Goal: Information Seeking & Learning: Learn about a topic

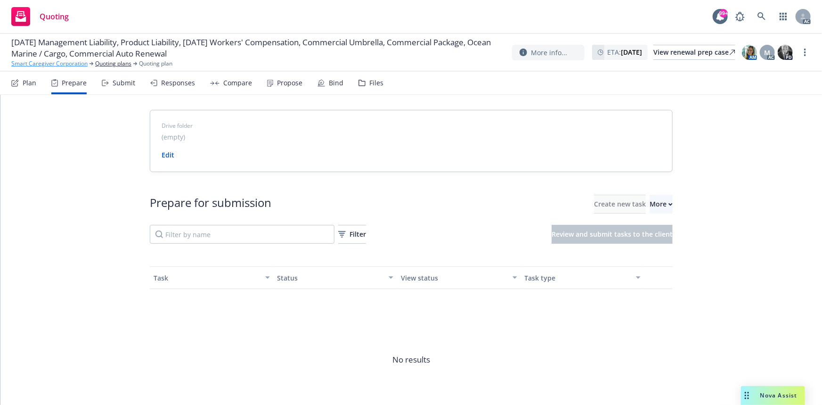
click at [36, 59] on link "Smart Caregiver Corporation" at bounding box center [49, 63] width 76 height 8
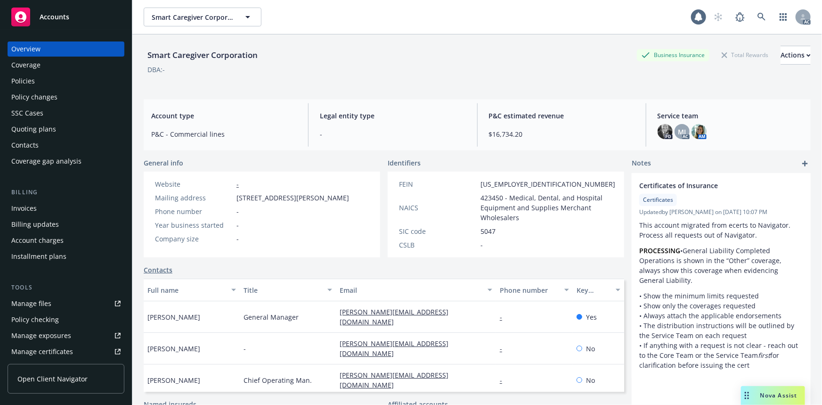
click at [63, 81] on div "Policies" at bounding box center [65, 80] width 109 height 15
click at [42, 79] on div "Policies" at bounding box center [65, 80] width 109 height 15
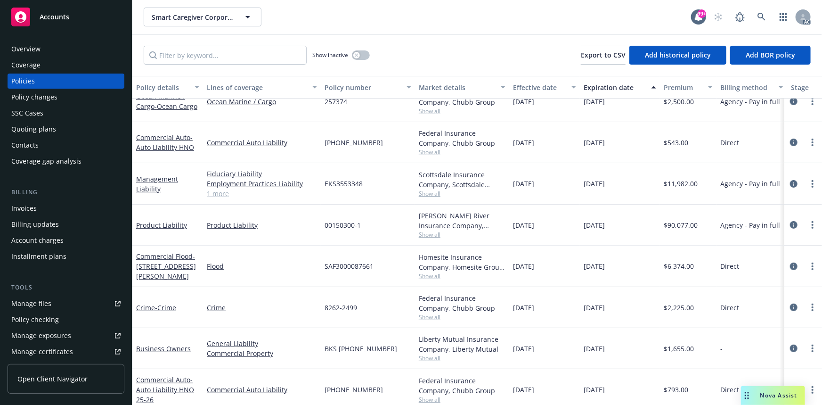
scroll to position [171, 0]
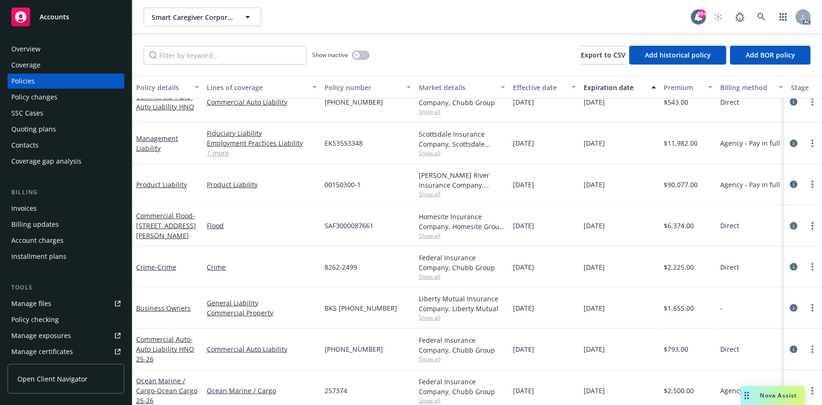
click at [232, 153] on link "1 more" at bounding box center [262, 153] width 110 height 10
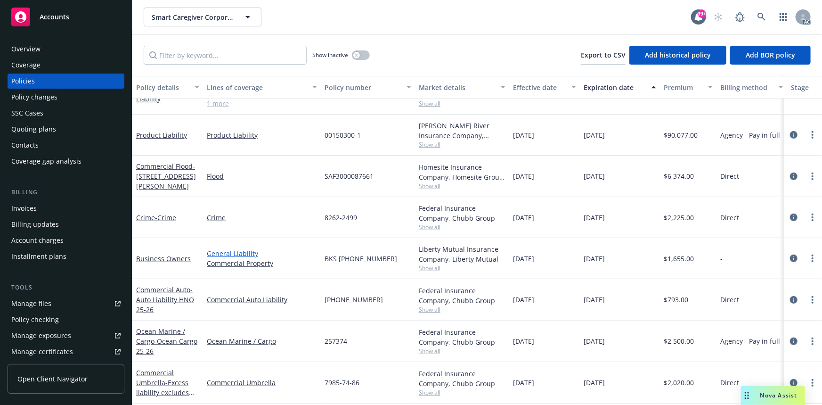
scroll to position [217, 0]
drag, startPoint x: 198, startPoint y: 137, endPoint x: 229, endPoint y: 140, distance: 31.7
click at [229, 140] on div "Product Liability Product Liability 00150300-1 James River Insurance Company, J…" at bounding box center [586, 135] width 909 height 41
click at [220, 59] on input "Filter by keyword..." at bounding box center [225, 55] width 163 height 19
paste input "01828658"
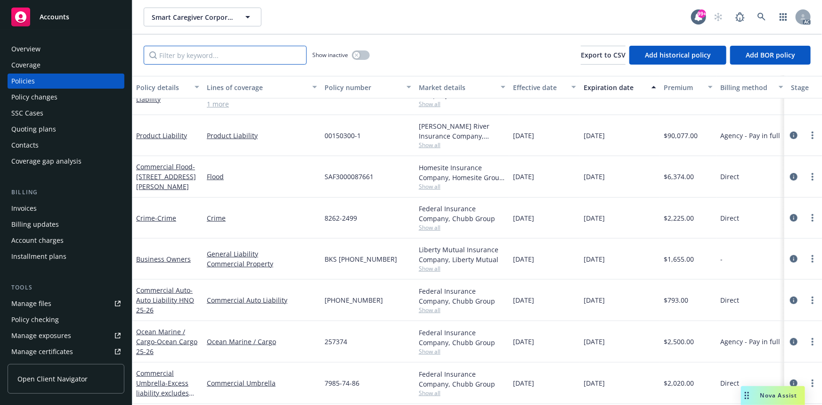
type input "01828658"
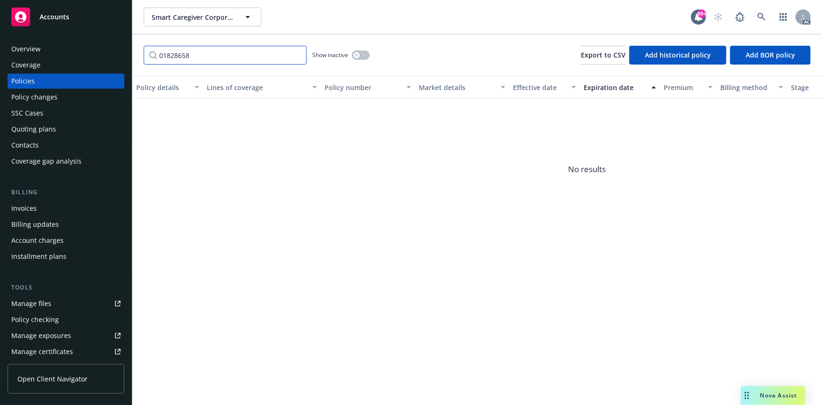
drag, startPoint x: 188, startPoint y: 54, endPoint x: 138, endPoint y: 51, distance: 50.5
click at [139, 51] on div "01828658 Show inactive Export to CSV Add historical policy Add BOR policy" at bounding box center [477, 54] width 690 height 41
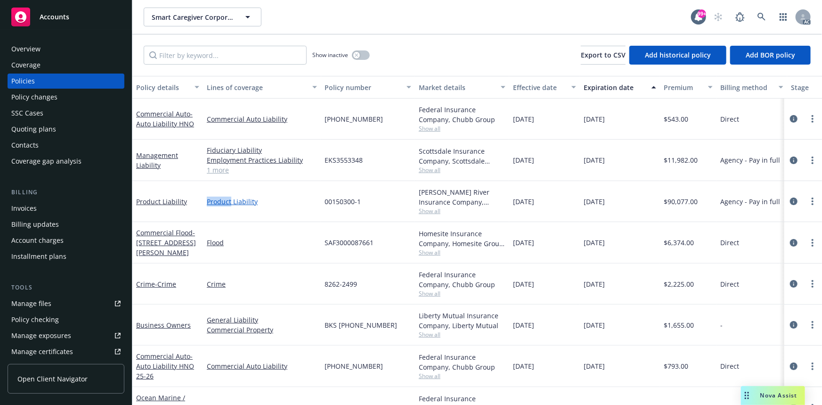
drag, startPoint x: 201, startPoint y: 197, endPoint x: 230, endPoint y: 200, distance: 29.4
click at [230, 200] on div "Product Liability Product Liability 00150300-1 James River Insurance Company, J…" at bounding box center [586, 201] width 909 height 41
copy div "Product"
click at [211, 57] on input "Filter by keyword..." at bounding box center [225, 55] width 163 height 19
paste input "Product"
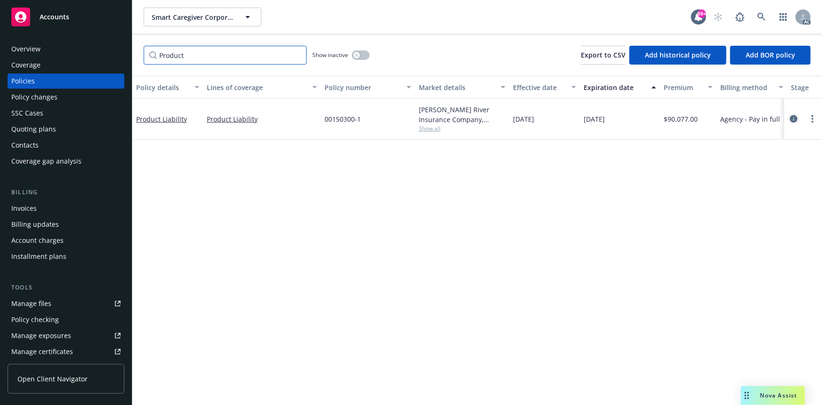
type input "Product"
click at [791, 116] on icon "circleInformation" at bounding box center [794, 119] width 8 height 8
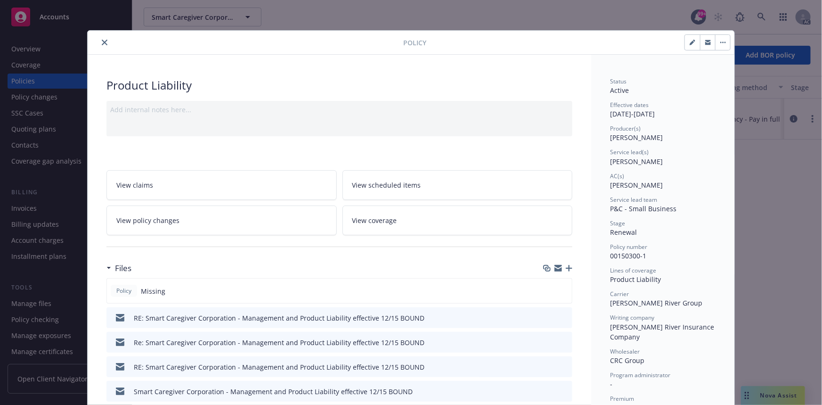
scroll to position [128, 0]
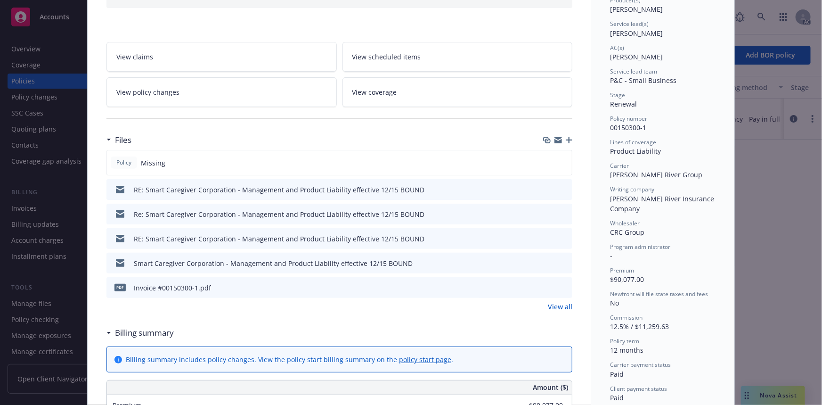
click at [569, 303] on link "View all" at bounding box center [560, 307] width 24 height 10
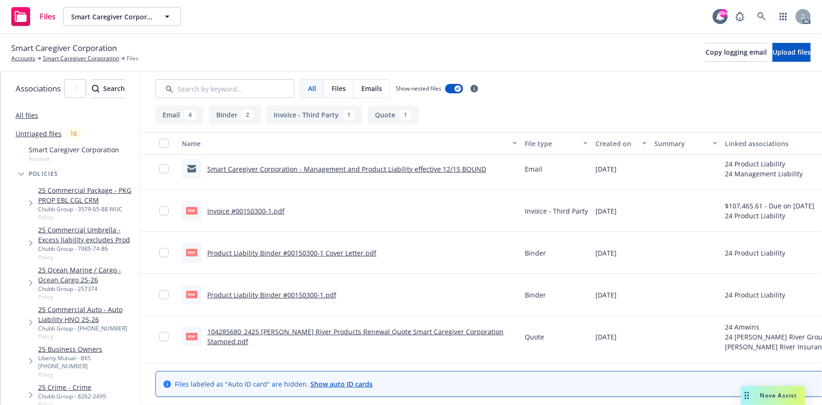
scroll to position [132, 0]
click at [347, 250] on link "Product Liability Binder #00150300-1 Cover Letter.pdf" at bounding box center [291, 252] width 169 height 9
click at [285, 295] on link "Product Liability Binder #00150300-1.pdf" at bounding box center [271, 294] width 129 height 9
click at [469, 334] on link "104285680_2425 James River Products Renewal Quote Smart Caregiver Corporation S…" at bounding box center [355, 335] width 296 height 19
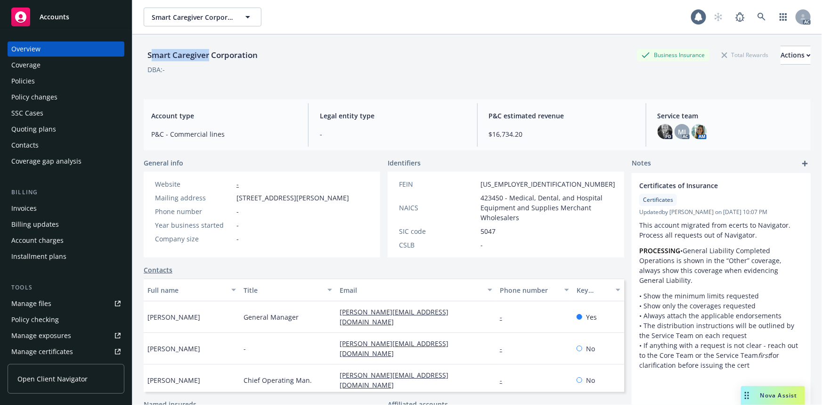
click at [209, 56] on div "Smart Caregiver Corporation" at bounding box center [203, 55] width 118 height 12
drag, startPoint x: 146, startPoint y: 311, endPoint x: 216, endPoint y: 320, distance: 71.2
click at [216, 320] on div "Lena Winterboer" at bounding box center [192, 317] width 96 height 32
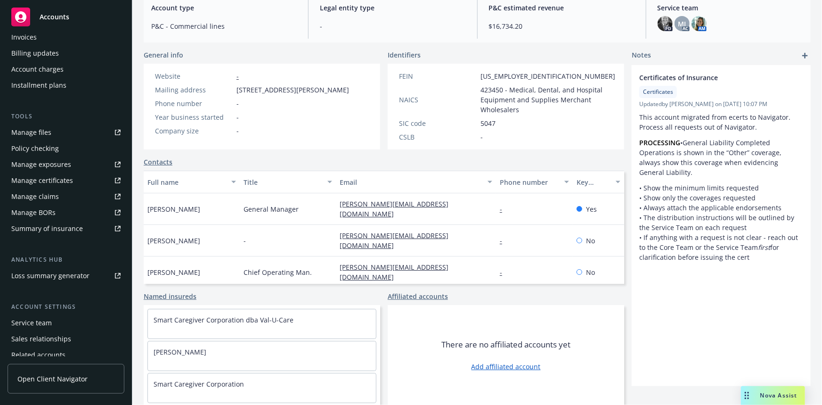
scroll to position [209, 0]
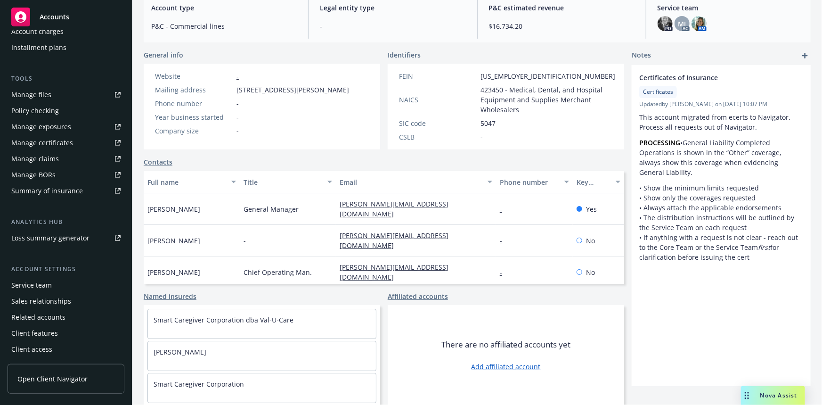
click at [59, 287] on div "Service team" at bounding box center [65, 284] width 109 height 15
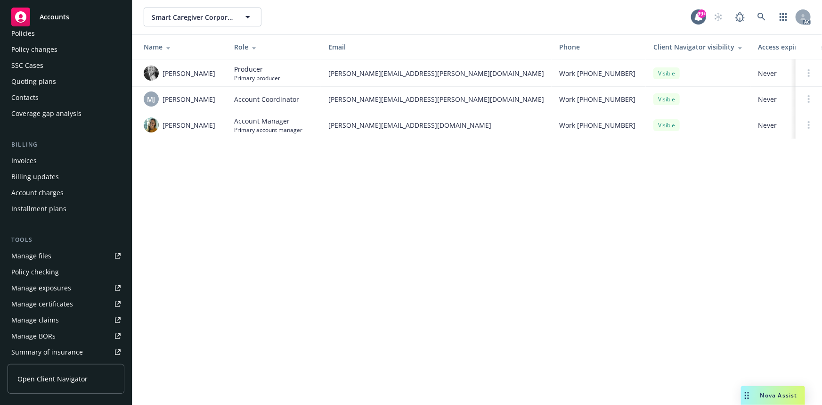
scroll to position [38, 0]
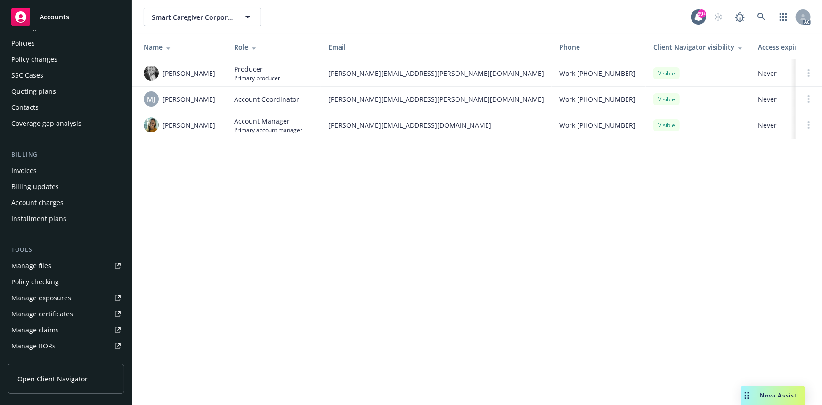
click at [53, 93] on div "Quoting plans" at bounding box center [33, 91] width 45 height 15
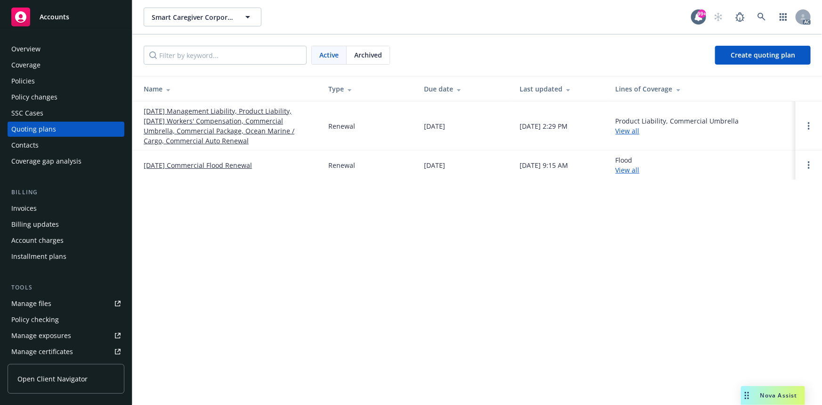
click at [46, 65] on div "Coverage" at bounding box center [65, 64] width 109 height 15
click at [36, 83] on div "Policies" at bounding box center [65, 80] width 109 height 15
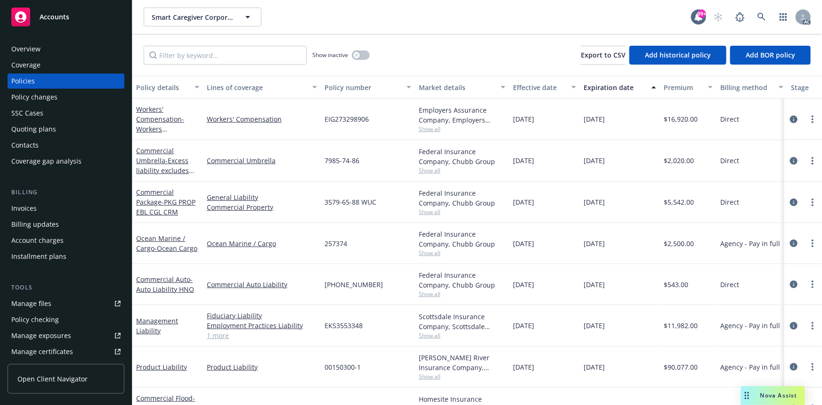
click at [78, 53] on div "Overview" at bounding box center [65, 48] width 109 height 15
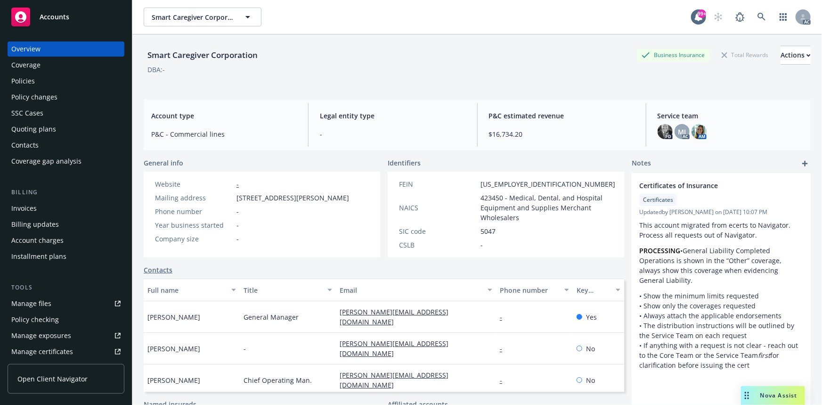
click at [66, 80] on div "Policies" at bounding box center [65, 80] width 109 height 15
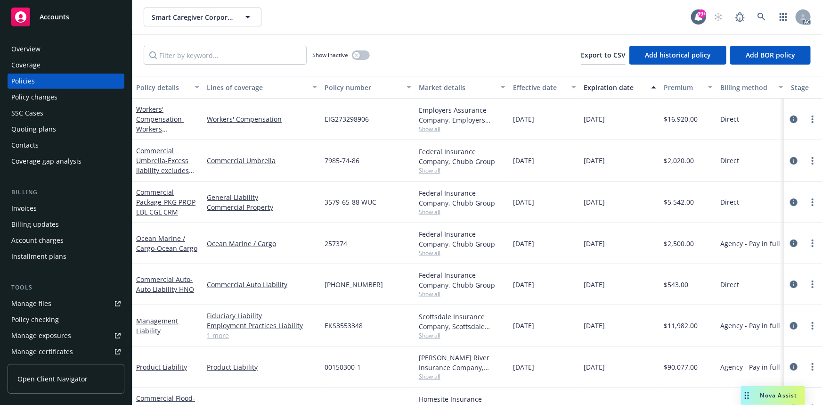
scroll to position [171, 0]
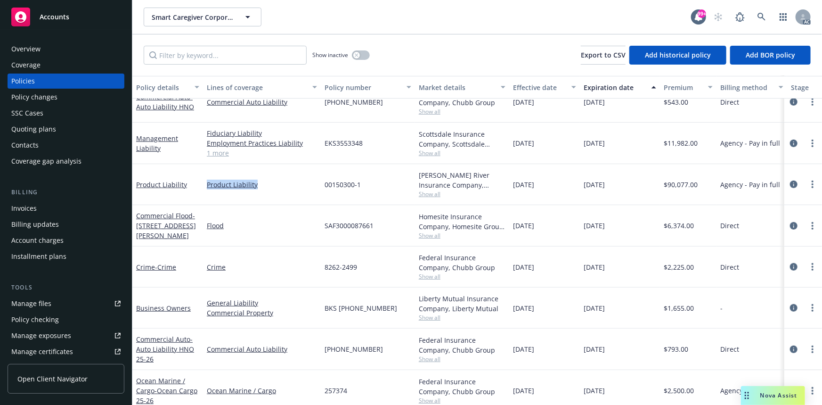
drag, startPoint x: 201, startPoint y: 183, endPoint x: 261, endPoint y: 189, distance: 60.6
click at [261, 189] on div "Product Liability Product Liability 00150300-1 James River Insurance Company, J…" at bounding box center [586, 184] width 909 height 41
copy div "Product Liability"
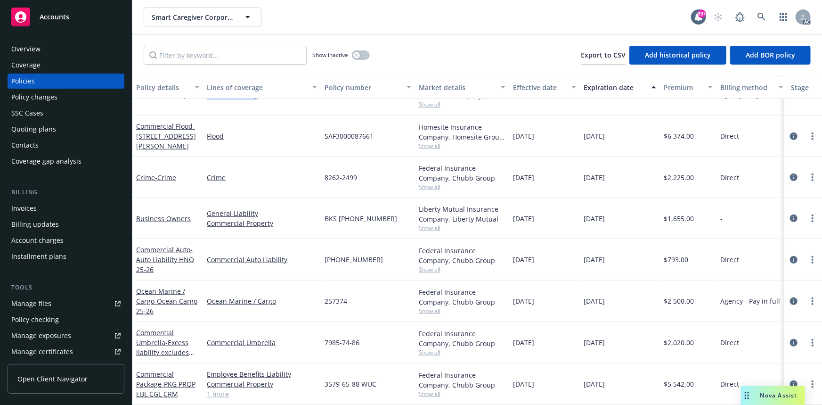
scroll to position [260, 0]
click at [213, 49] on input "Filter by keyword..." at bounding box center [225, 55] width 163 height 19
paste input "Product Liability"
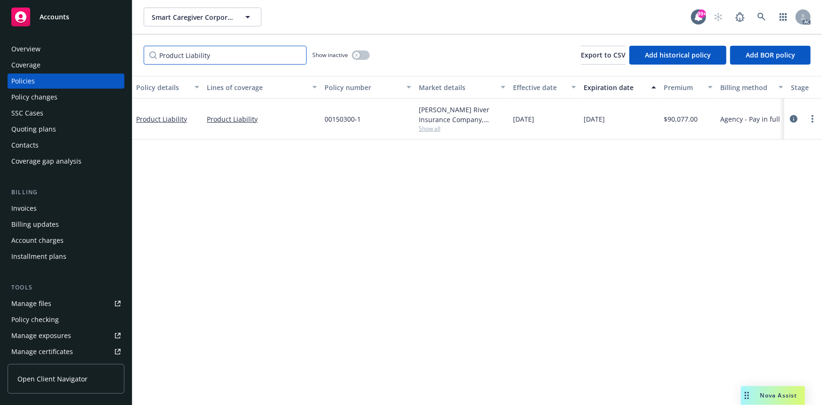
scroll to position [0, 0]
type input "Product Liability"
drag, startPoint x: 511, startPoint y: 118, endPoint x: 548, endPoint y: 120, distance: 37.3
click at [548, 120] on div "12/15/2024" at bounding box center [544, 118] width 71 height 41
copy span "12/15/2024"
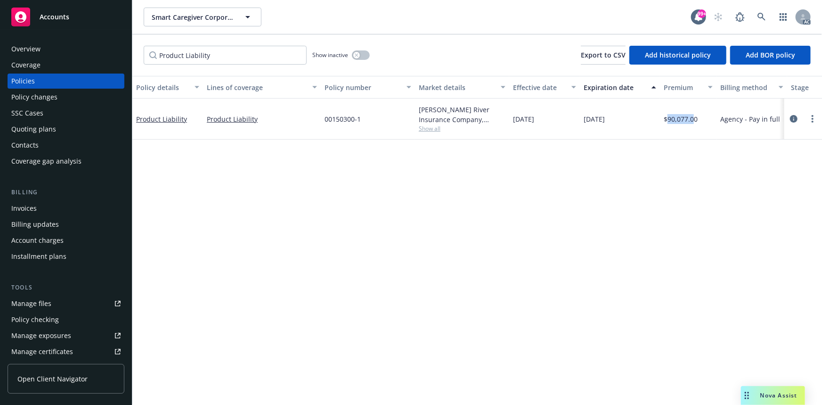
drag, startPoint x: 666, startPoint y: 116, endPoint x: 695, endPoint y: 117, distance: 28.8
click at [695, 117] on span "$90,077.00" at bounding box center [681, 119] width 34 height 10
copy span "90,077.0"
drag, startPoint x: 325, startPoint y: 118, endPoint x: 362, endPoint y: 120, distance: 36.8
click at [362, 120] on div "00150300-1" at bounding box center [368, 118] width 94 height 41
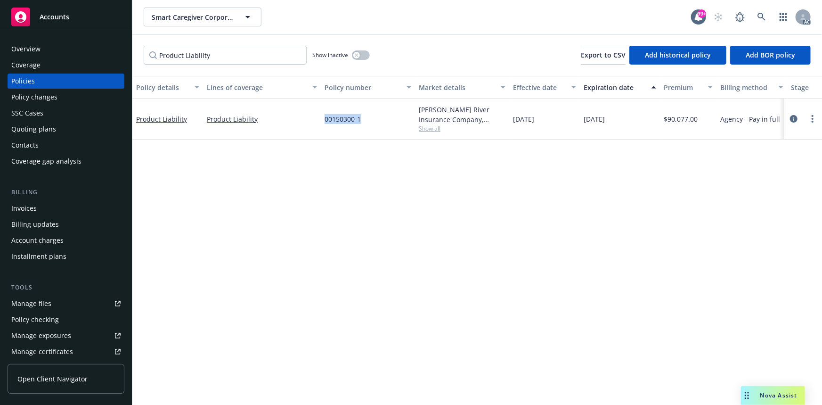
copy span "00150300-1"
click at [424, 129] on span "Show all" at bounding box center [462, 128] width 87 height 8
click at [613, 187] on div "Policy details Lines of coverage Policy number Market details Effective date Ex…" at bounding box center [477, 240] width 690 height 329
click at [366, 56] on button "button" at bounding box center [361, 54] width 18 height 9
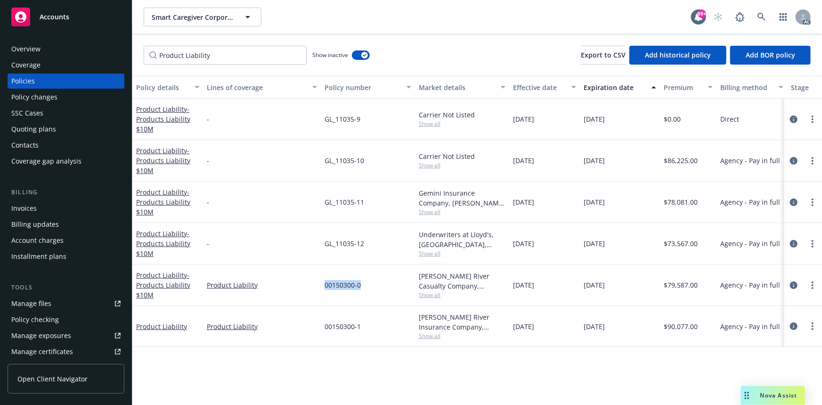
drag, startPoint x: 321, startPoint y: 285, endPoint x: 368, endPoint y: 290, distance: 47.4
click at [368, 290] on div "00150300-0" at bounding box center [368, 284] width 94 height 41
copy span "00150300-0"
drag, startPoint x: 667, startPoint y: 285, endPoint x: 704, endPoint y: 285, distance: 37.2
click at [704, 285] on div "$79,587.00" at bounding box center [688, 284] width 57 height 41
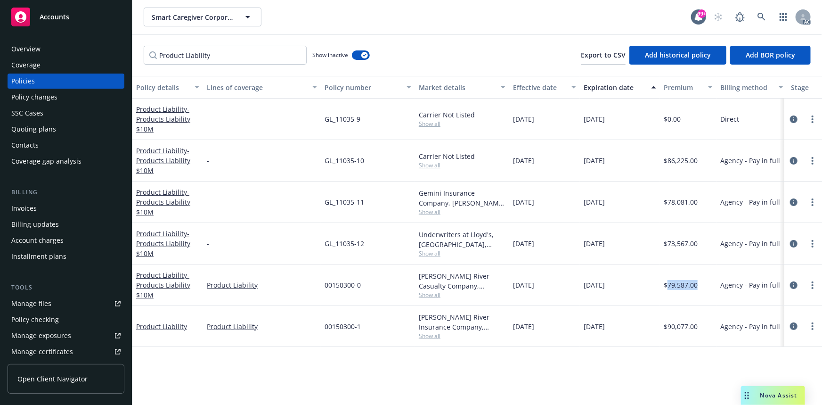
copy span "79,587.00"
click at [431, 291] on span "Show all" at bounding box center [462, 295] width 87 height 8
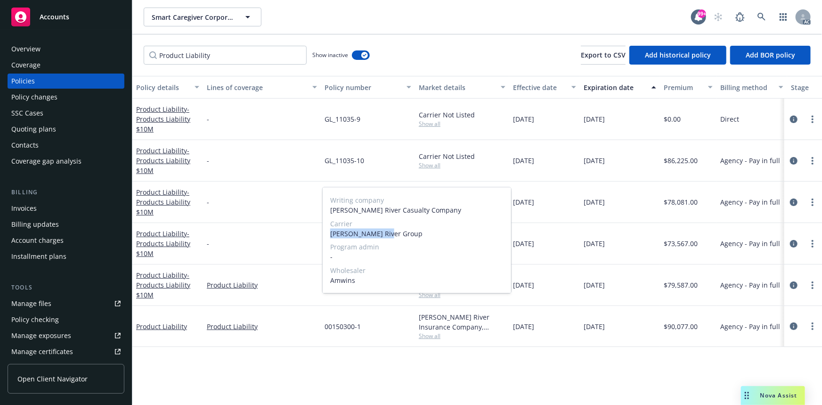
drag, startPoint x: 329, startPoint y: 235, endPoint x: 402, endPoint y: 236, distance: 73.0
click at [402, 236] on div "Writing company James River Casualty Company Carrier James River Group Program …" at bounding box center [417, 241] width 188 height 106
copy span "James River Group"
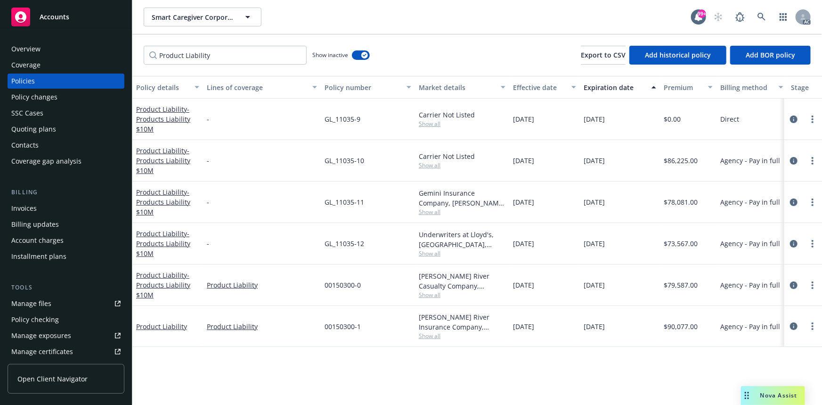
click at [630, 306] on div "12/15/2025" at bounding box center [620, 326] width 80 height 41
drag, startPoint x: 512, startPoint y: 283, endPoint x: 548, endPoint y: 286, distance: 35.9
click at [548, 286] on div "12/01/2023" at bounding box center [544, 284] width 71 height 41
copy span "12/01/2023"
drag, startPoint x: 323, startPoint y: 244, endPoint x: 366, endPoint y: 245, distance: 42.4
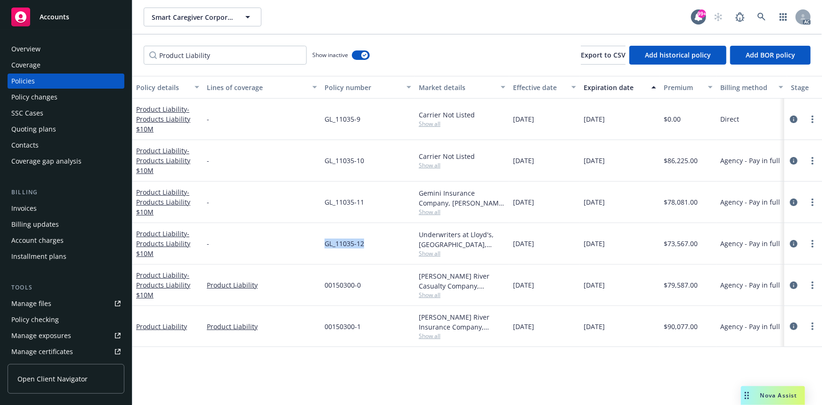
click at [366, 245] on div "GL_11035-12" at bounding box center [368, 243] width 94 height 41
copy span "GL_11035-12"
click at [422, 254] on span "Show all" at bounding box center [462, 253] width 87 height 8
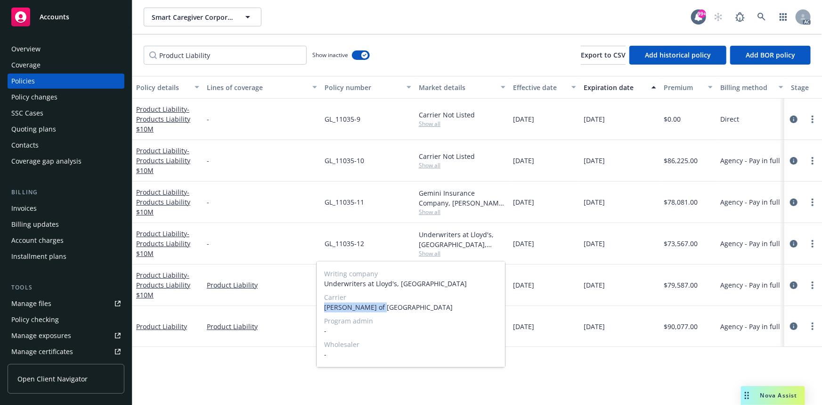
drag, startPoint x: 330, startPoint y: 310, endPoint x: 382, endPoint y: 310, distance: 51.8
click at [382, 310] on div "Writing company Underwriters at Lloyd's, London Carrier Lloyd's of London Progr…" at bounding box center [411, 314] width 188 height 106
copy span "Lloyd's of London"
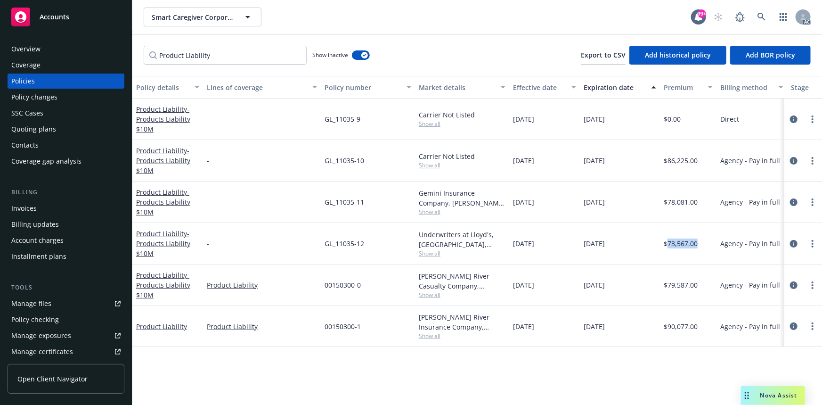
drag, startPoint x: 667, startPoint y: 240, endPoint x: 697, endPoint y: 243, distance: 30.3
click at [697, 243] on span "$73,567.00" at bounding box center [681, 243] width 34 height 10
click at [69, 54] on div "Overview" at bounding box center [65, 48] width 109 height 15
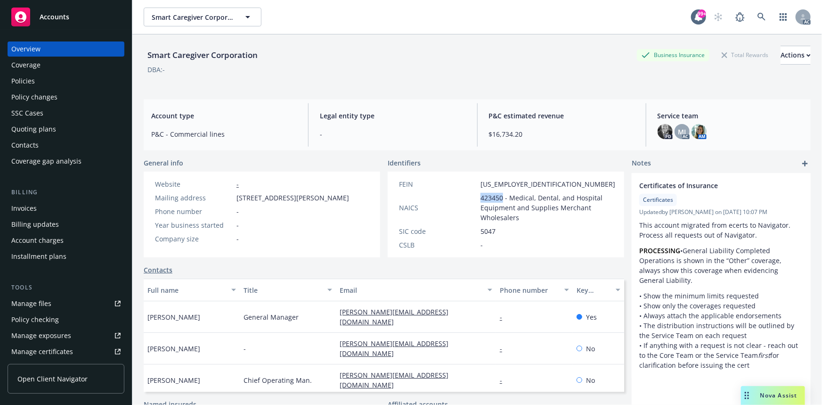
drag, startPoint x: 476, startPoint y: 199, endPoint x: 499, endPoint y: 198, distance: 22.6
click at [499, 198] on div "NAICS 423450 - Medical, Dental, and Hospital Equipment and Supplies Merchant Wh…" at bounding box center [507, 208] width 224 height 30
click at [38, 95] on div "Policy changes" at bounding box center [34, 97] width 46 height 15
click at [42, 80] on div "Policies" at bounding box center [65, 80] width 109 height 15
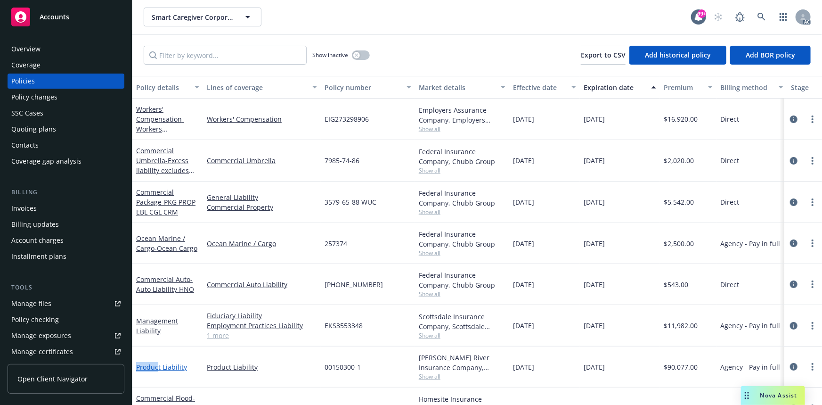
drag, startPoint x: 137, startPoint y: 357, endPoint x: 157, endPoint y: 368, distance: 23.4
click at [159, 369] on div "Product Liability" at bounding box center [167, 366] width 71 height 41
click at [202, 59] on input "Filter by keyword..." at bounding box center [225, 55] width 163 height 19
paste input "Produc"
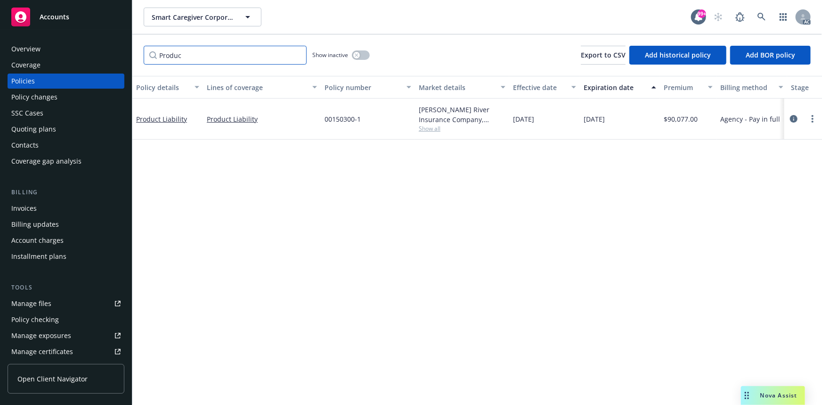
type input "Produc"
click at [357, 55] on icon "button" at bounding box center [356, 54] width 3 height 3
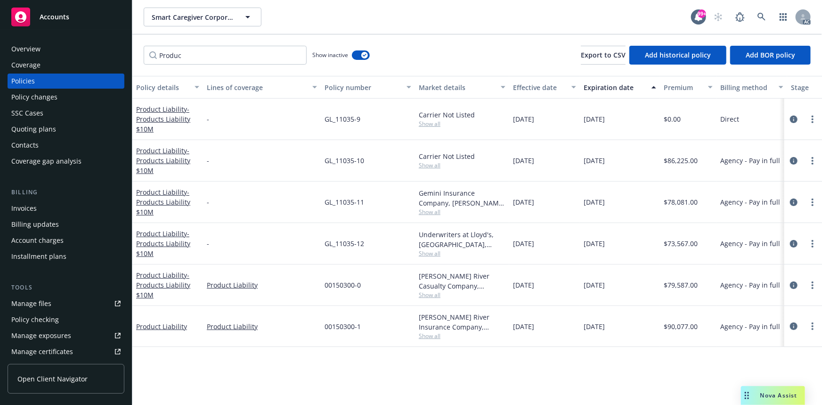
click at [421, 332] on span "Show all" at bounding box center [462, 336] width 87 height 8
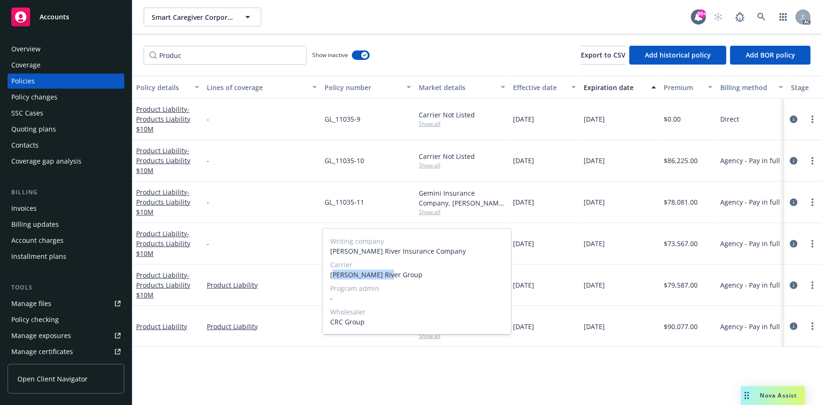
drag, startPoint x: 332, startPoint y: 274, endPoint x: 394, endPoint y: 280, distance: 62.4
click at [394, 280] on div "Writing company James River Insurance Company Carrier James River Group Program…" at bounding box center [417, 281] width 188 height 106
click at [396, 278] on span "James River Group" at bounding box center [416, 274] width 173 height 10
drag, startPoint x: 328, startPoint y: 274, endPoint x: 394, endPoint y: 274, distance: 65.5
click at [394, 274] on div "Writing company James River Insurance Company Carrier James River Group Program…" at bounding box center [417, 281] width 188 height 106
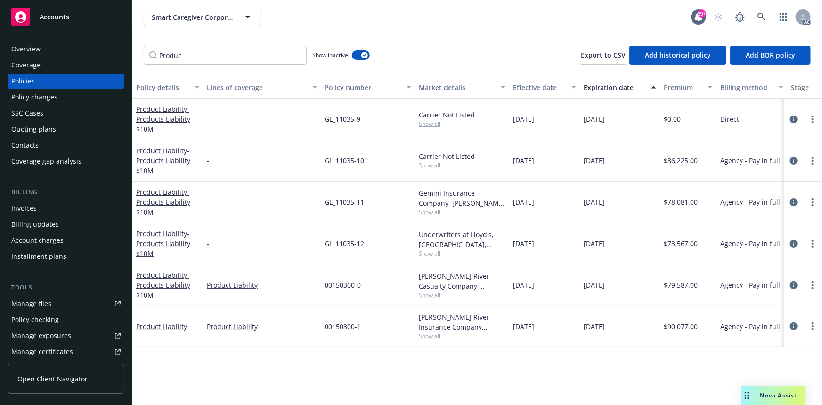
drag, startPoint x: 532, startPoint y: 369, endPoint x: 522, endPoint y: 359, distance: 14.4
click at [532, 369] on div "Policy details Lines of coverage Policy number Market details Effective date Ex…" at bounding box center [477, 240] width 690 height 329
click at [433, 250] on span "Show all" at bounding box center [462, 253] width 87 height 8
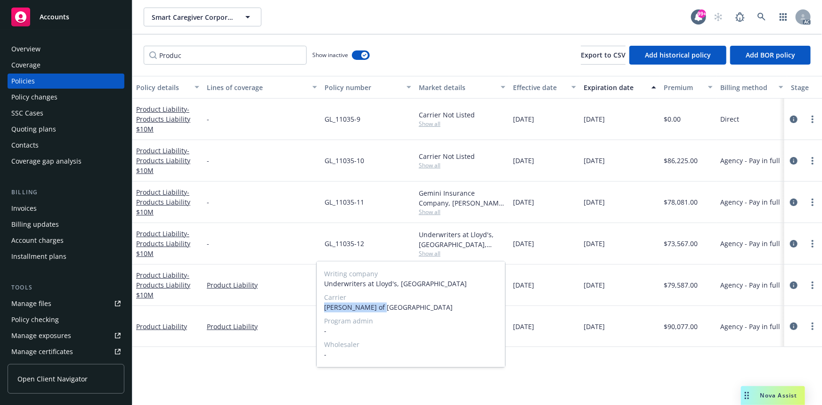
drag, startPoint x: 324, startPoint y: 309, endPoint x: 382, endPoint y: 306, distance: 58.5
click at [382, 306] on div "Writing company Underwriters at Lloyd's, London Carrier Lloyd's of London Progr…" at bounding box center [411, 314] width 188 height 106
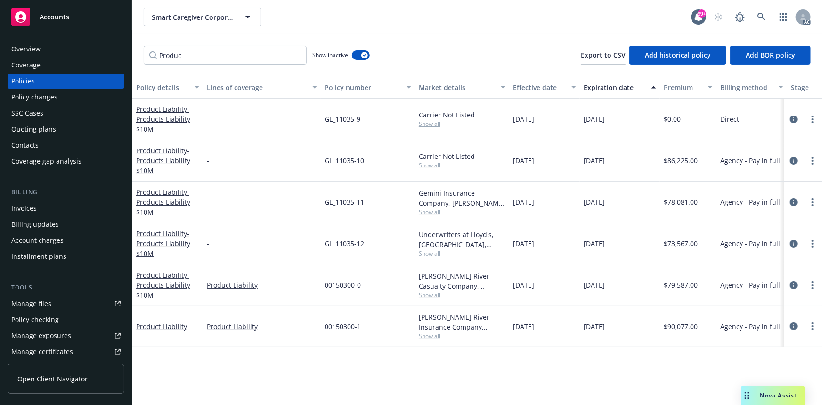
click at [660, 365] on div "Policy details Lines of coverage Policy number Market details Effective date Ex…" at bounding box center [477, 240] width 690 height 329
drag, startPoint x: 669, startPoint y: 323, endPoint x: 700, endPoint y: 327, distance: 30.9
click at [700, 327] on div "$90,077.00" at bounding box center [688, 326] width 57 height 41
drag, startPoint x: 668, startPoint y: 285, endPoint x: 705, endPoint y: 289, distance: 37.4
click at [705, 289] on div "$79,587.00" at bounding box center [688, 284] width 57 height 41
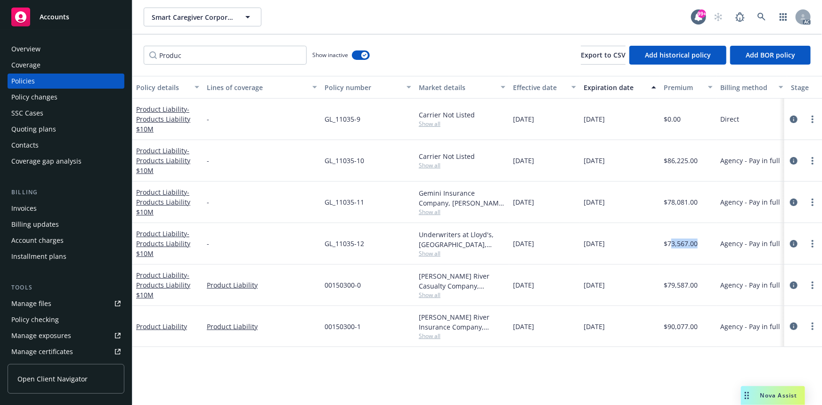
drag, startPoint x: 669, startPoint y: 238, endPoint x: 705, endPoint y: 238, distance: 35.8
click at [705, 238] on div "$73,567.00" at bounding box center [688, 243] width 57 height 41
drag, startPoint x: 668, startPoint y: 243, endPoint x: 696, endPoint y: 244, distance: 28.7
click at [696, 244] on span "$73,567.00" at bounding box center [681, 243] width 34 height 10
click at [42, 79] on div "Policies" at bounding box center [65, 80] width 109 height 15
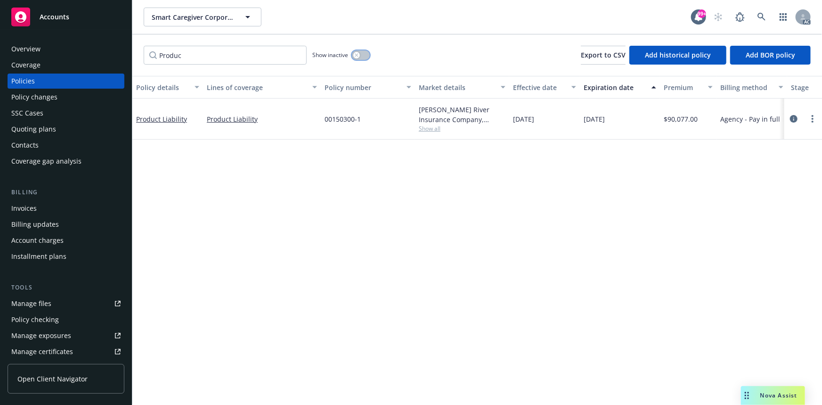
click at [366, 56] on button "button" at bounding box center [361, 54] width 18 height 9
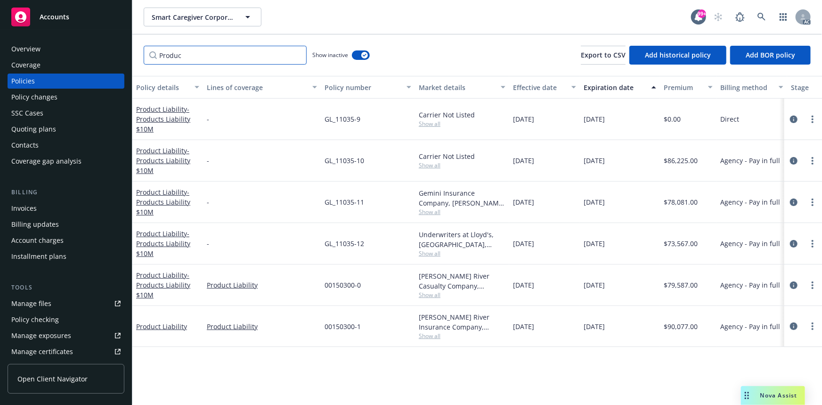
drag, startPoint x: 233, startPoint y: 56, endPoint x: 122, endPoint y: 59, distance: 111.2
click at [122, 59] on div "Accounts Overview Coverage Policies Policy changes SSC Cases Quoting plans Cont…" at bounding box center [411, 202] width 822 height 405
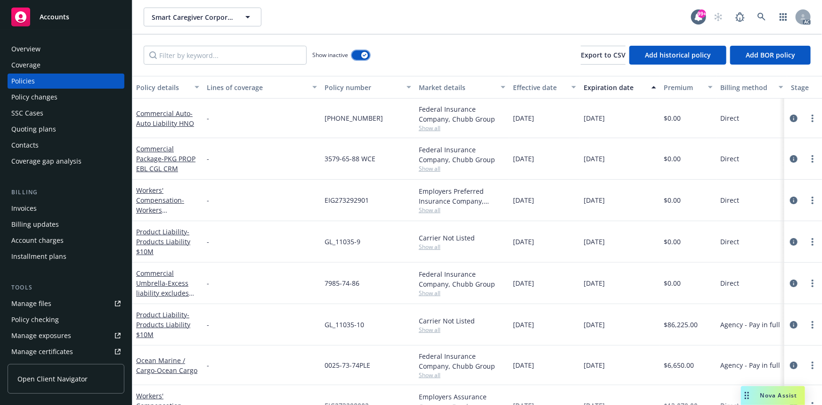
click at [363, 58] on button "button" at bounding box center [361, 54] width 18 height 9
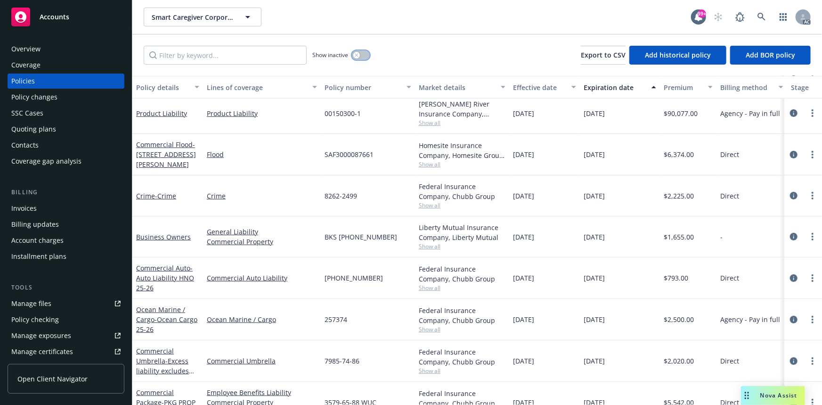
scroll to position [260, 0]
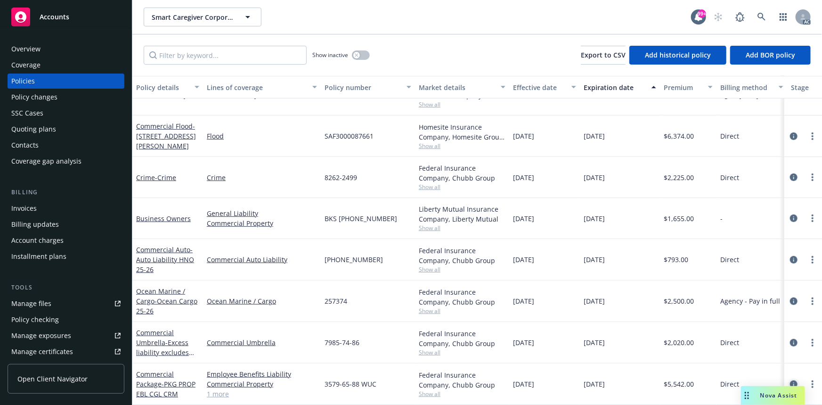
click at [790, 380] on icon "circleInformation" at bounding box center [794, 384] width 8 height 8
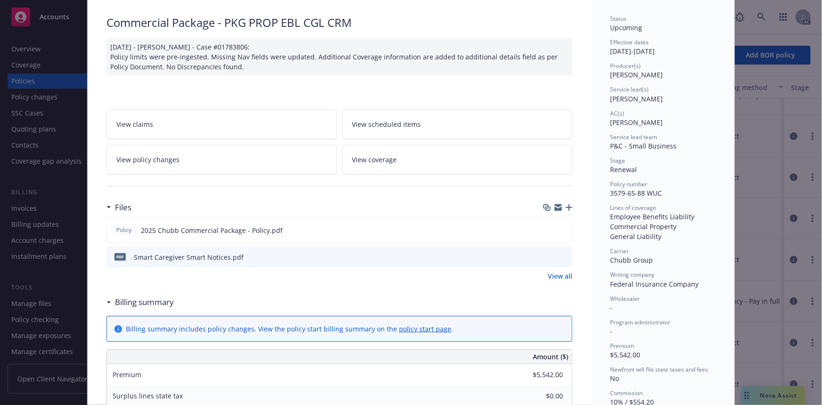
scroll to position [128, 0]
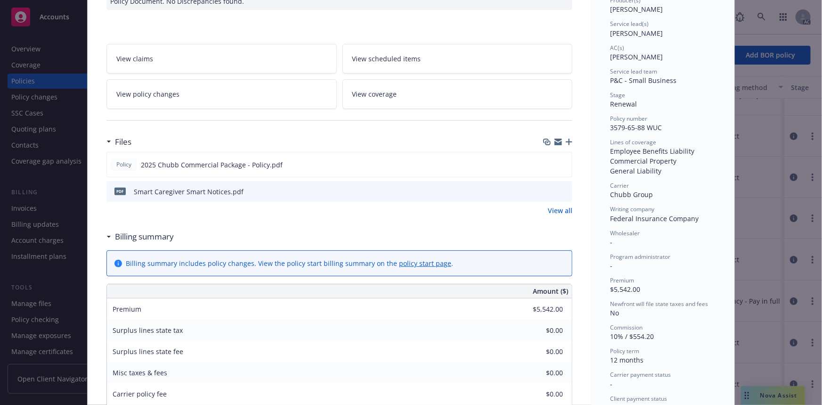
click at [562, 206] on link "View all" at bounding box center [560, 210] width 24 height 10
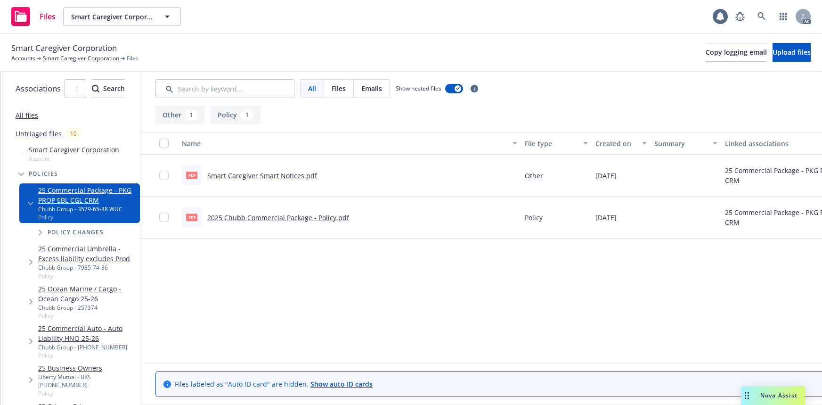
click at [349, 213] on link "2025 Chubb Commercial Package - Policy.pdf" at bounding box center [278, 217] width 142 height 9
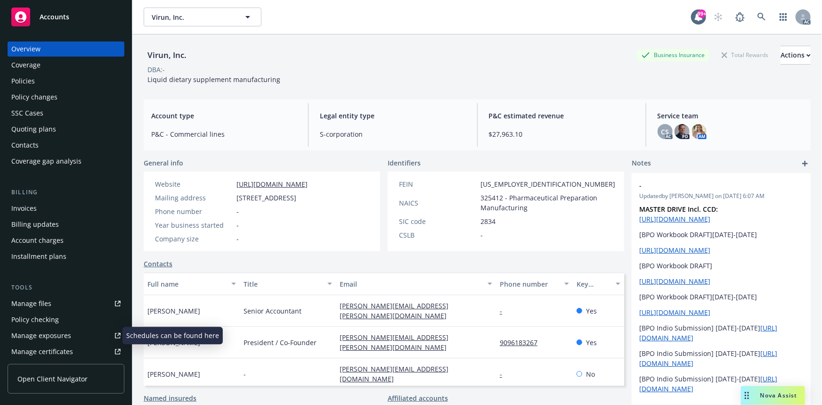
click at [59, 337] on div "Manage exposures" at bounding box center [41, 335] width 60 height 15
click at [51, 81] on div "Policies" at bounding box center [65, 80] width 109 height 15
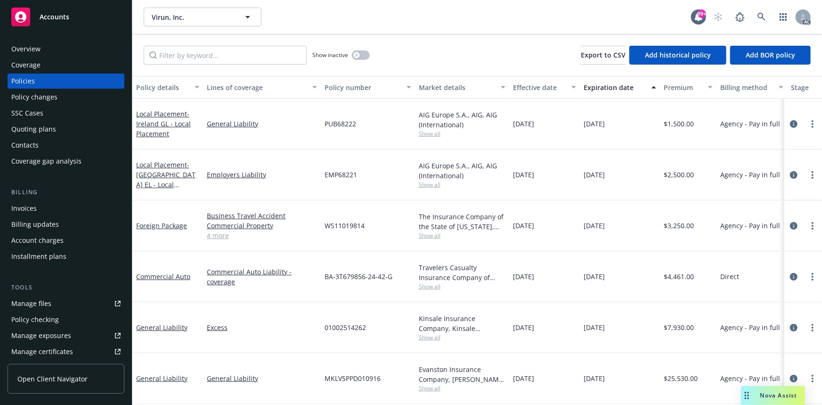
click at [215, 230] on link "4 more" at bounding box center [262, 235] width 110 height 10
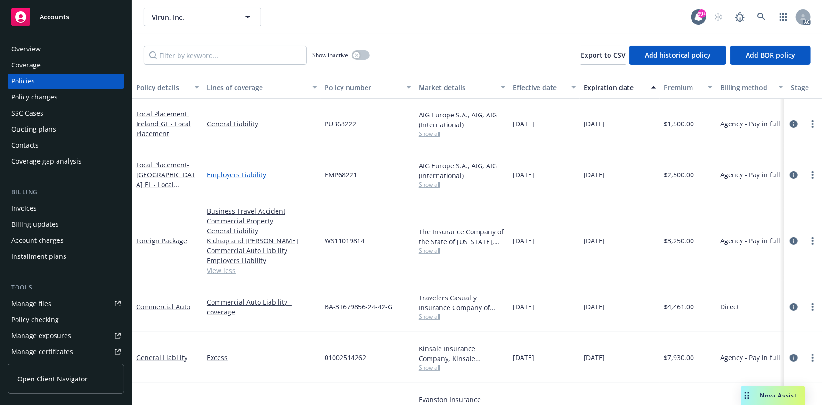
drag, startPoint x: 197, startPoint y: 156, endPoint x: 277, endPoint y: 165, distance: 79.6
click at [277, 165] on div "Local Placement - [GEOGRAPHIC_DATA] [GEOGRAPHIC_DATA] - Local Placement Employe…" at bounding box center [586, 174] width 909 height 51
click at [292, 149] on div "Employers Liability" at bounding box center [262, 174] width 118 height 51
click at [441, 180] on span "Show all" at bounding box center [462, 184] width 87 height 8
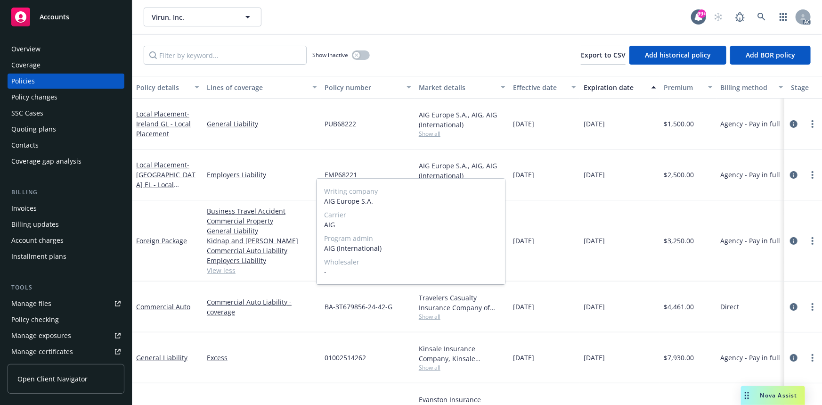
click at [433, 175] on div "AIG Europe S.A., AIG, AIG (International) Show all" at bounding box center [462, 174] width 94 height 51
click at [433, 180] on span "Show all" at bounding box center [462, 184] width 87 height 8
click at [406, 163] on div "EMP68221" at bounding box center [368, 174] width 94 height 51
click at [790, 120] on icon "circleInformation" at bounding box center [794, 124] width 8 height 8
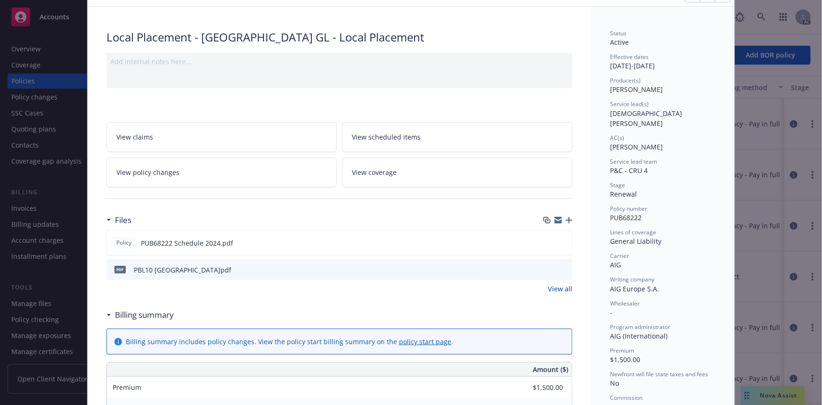
scroll to position [85, 0]
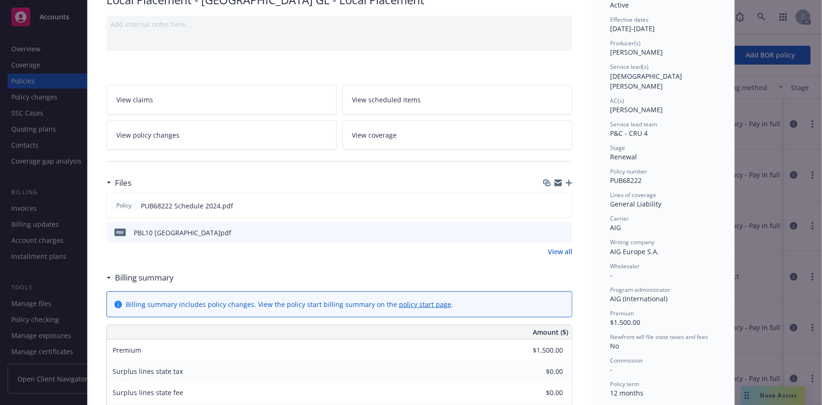
click at [548, 252] on link "View all" at bounding box center [560, 251] width 24 height 10
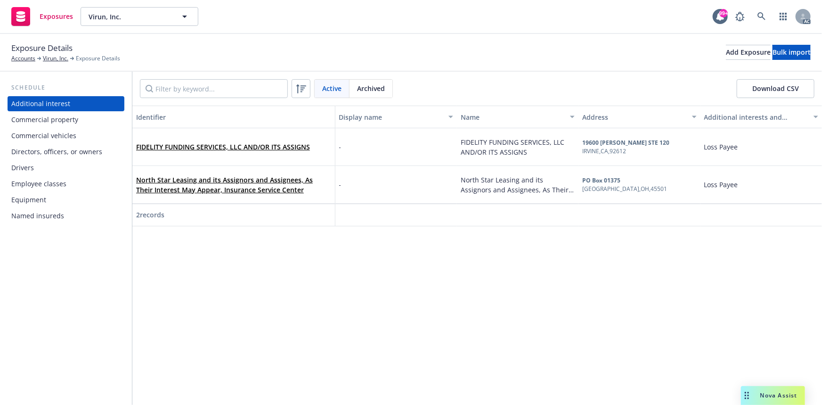
click at [103, 121] on div "Commercial property" at bounding box center [65, 119] width 109 height 15
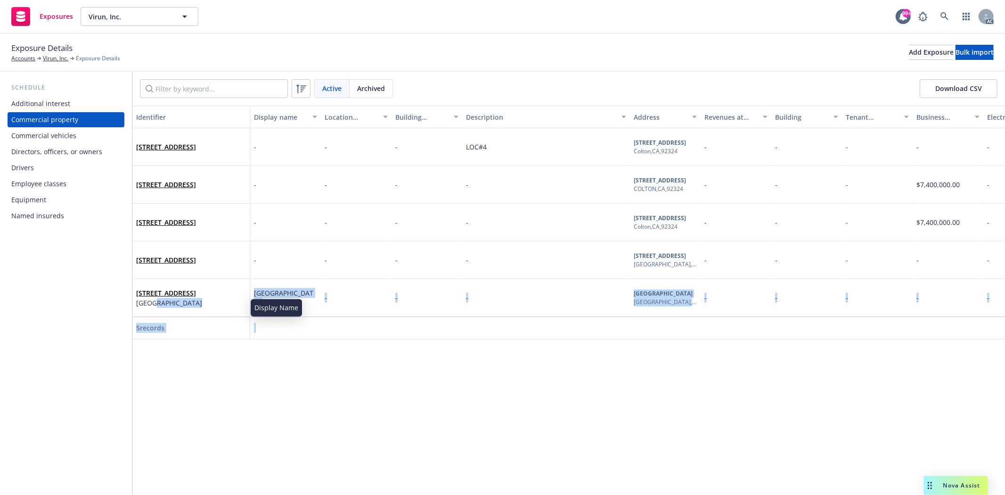
drag, startPoint x: 805, startPoint y: 340, endPoint x: 150, endPoint y: 304, distance: 655.8
click at [150, 304] on div "Identifier Display name Location number Building number Description Address Rev…" at bounding box center [568, 223] width 873 height 234
click at [595, 380] on div "Identifier Display name Location number Building number Description Address Rev…" at bounding box center [568, 300] width 873 height 389
